Goal: Information Seeking & Learning: Understand process/instructions

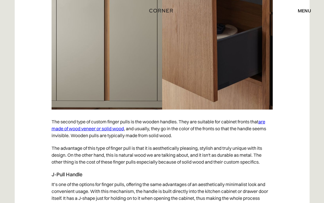
scroll to position [1703, 0]
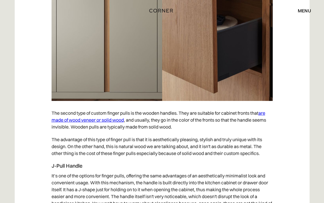
click at [112, 120] on link "are made of wood veneer or solid wood" at bounding box center [157, 116] width 213 height 13
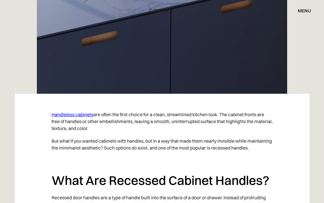
scroll to position [227, 0]
click at [85, 121] on p "Handleless cabinets are often the first choice for a clean, streamlined kitchen…" at bounding box center [161, 121] width 221 height 26
click at [87, 115] on link "Handleless cabinets" at bounding box center [72, 115] width 42 height 6
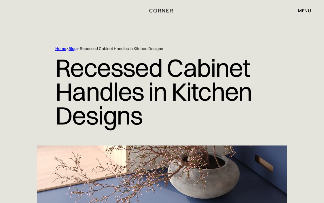
scroll to position [0, 0]
click at [305, 12] on div "menu" at bounding box center [303, 10] width 13 height 5
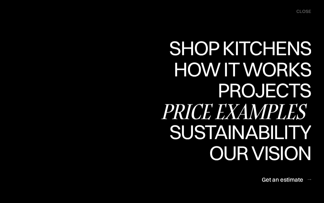
scroll to position [25, 0]
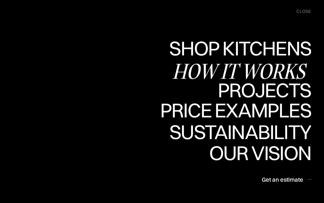
click at [255, 67] on div "How it works" at bounding box center [241, 71] width 139 height 20
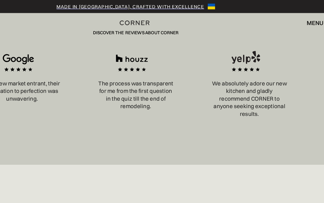
scroll to position [1016, 0]
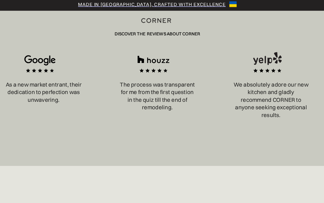
click at [207, 79] on div "We absolutely adore our new kitchen and gladly recommend CORNER to anyone seeki…" at bounding box center [252, 71] width 90 height 56
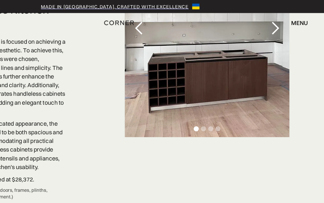
scroll to position [1727, 0]
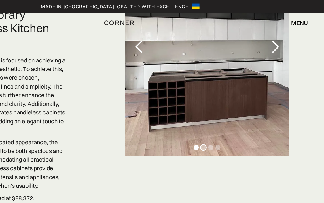
click at [226, 115] on div "Show slide 2 of 4" at bounding box center [228, 117] width 4 height 4
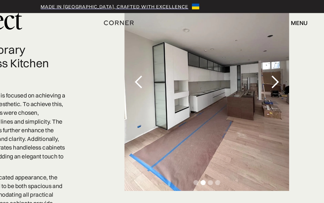
scroll to position [1699, 0]
click at [231, 143] on div "Show slide 3 of 4" at bounding box center [233, 145] width 4 height 4
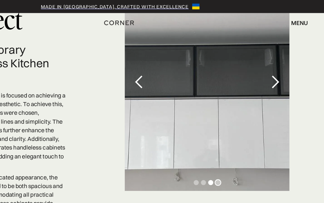
click at [237, 143] on div "Show slide 4 of 4" at bounding box center [239, 145] width 4 height 4
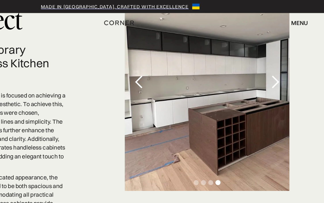
click at [165, 140] on div "carousel" at bounding box center [230, 146] width 131 height 12
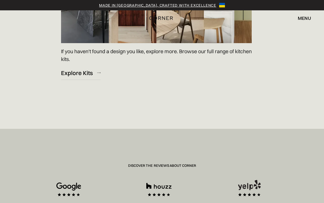
scroll to position [799, 0]
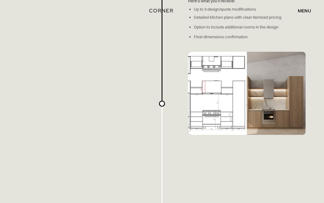
scroll to position [870, 0]
